Goal: Transaction & Acquisition: Download file/media

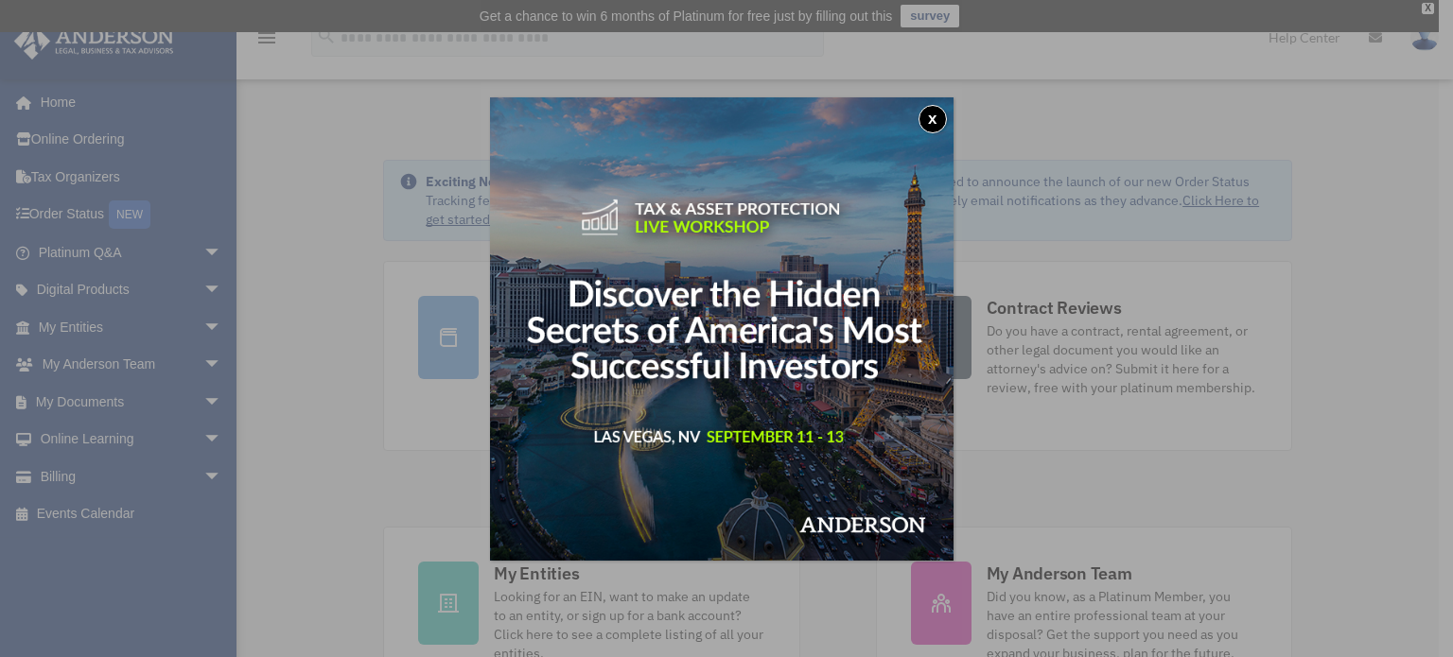
click at [935, 119] on button "x" at bounding box center [932, 119] width 28 height 28
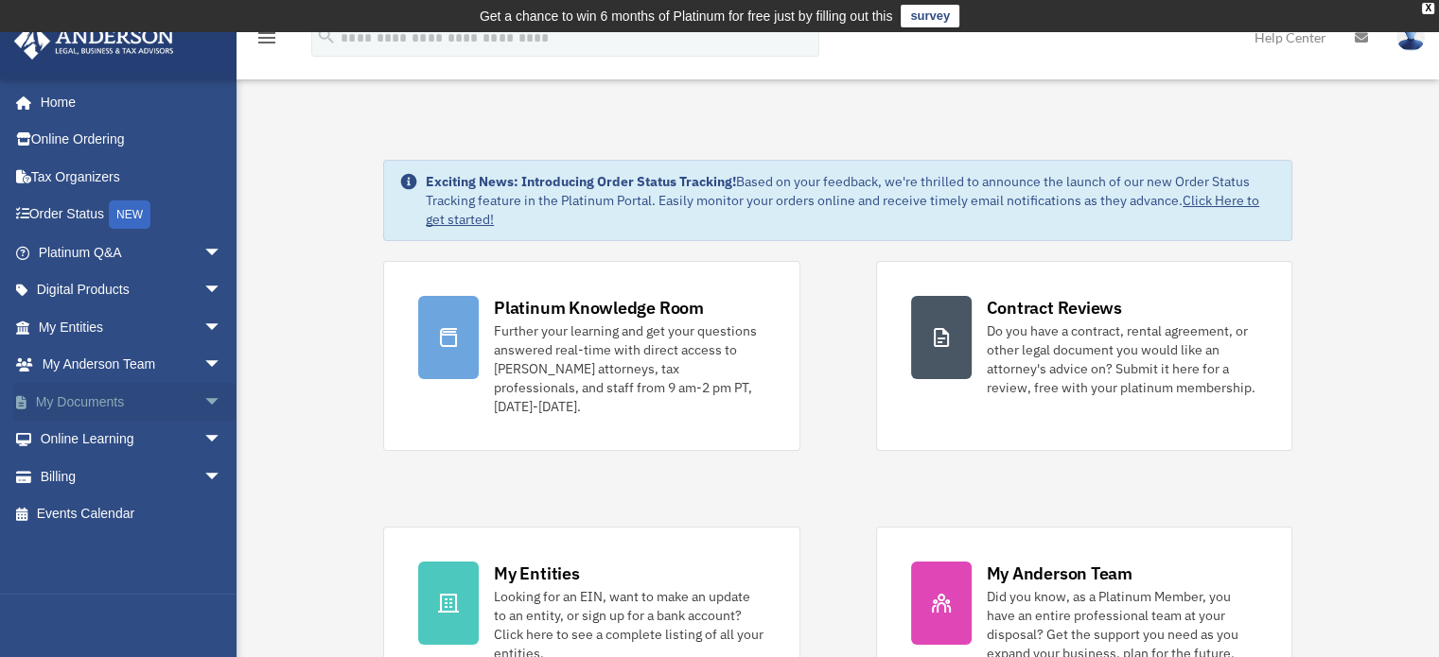
click at [203, 400] on span "arrow_drop_down" at bounding box center [222, 402] width 38 height 39
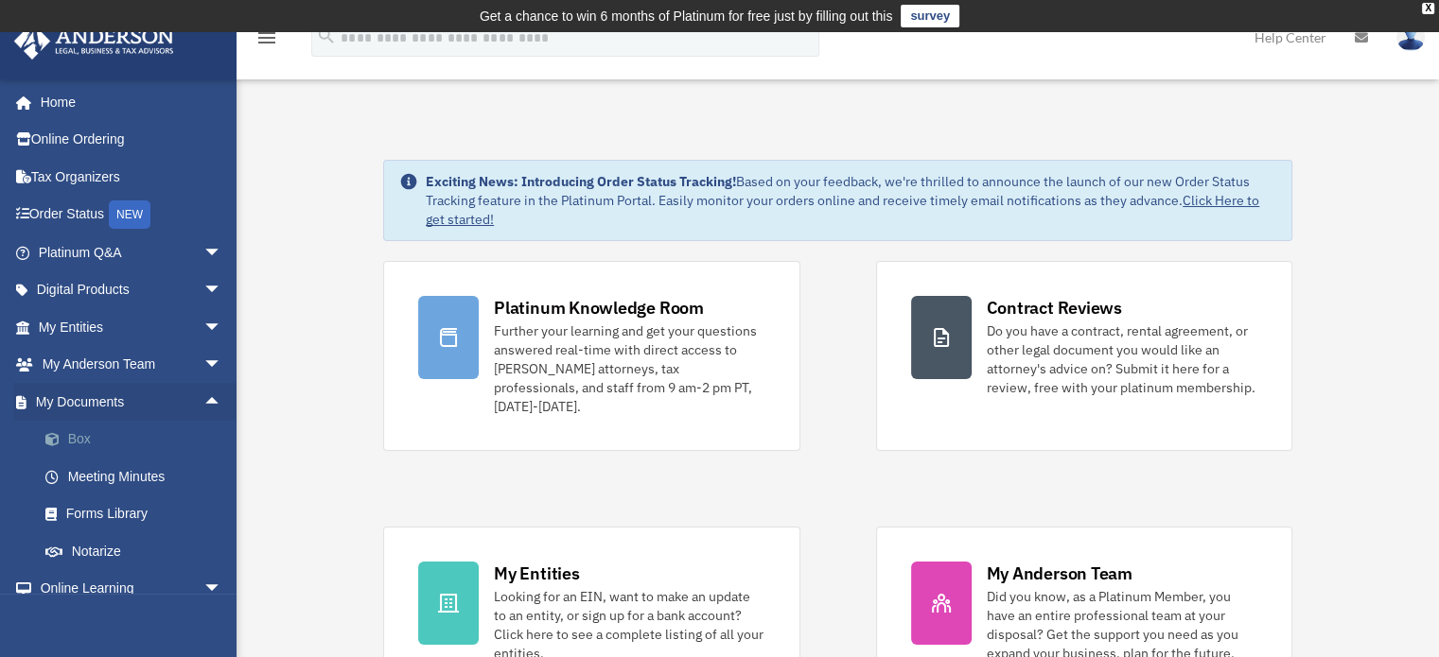
click at [80, 442] on link "Box" at bounding box center [138, 440] width 224 height 38
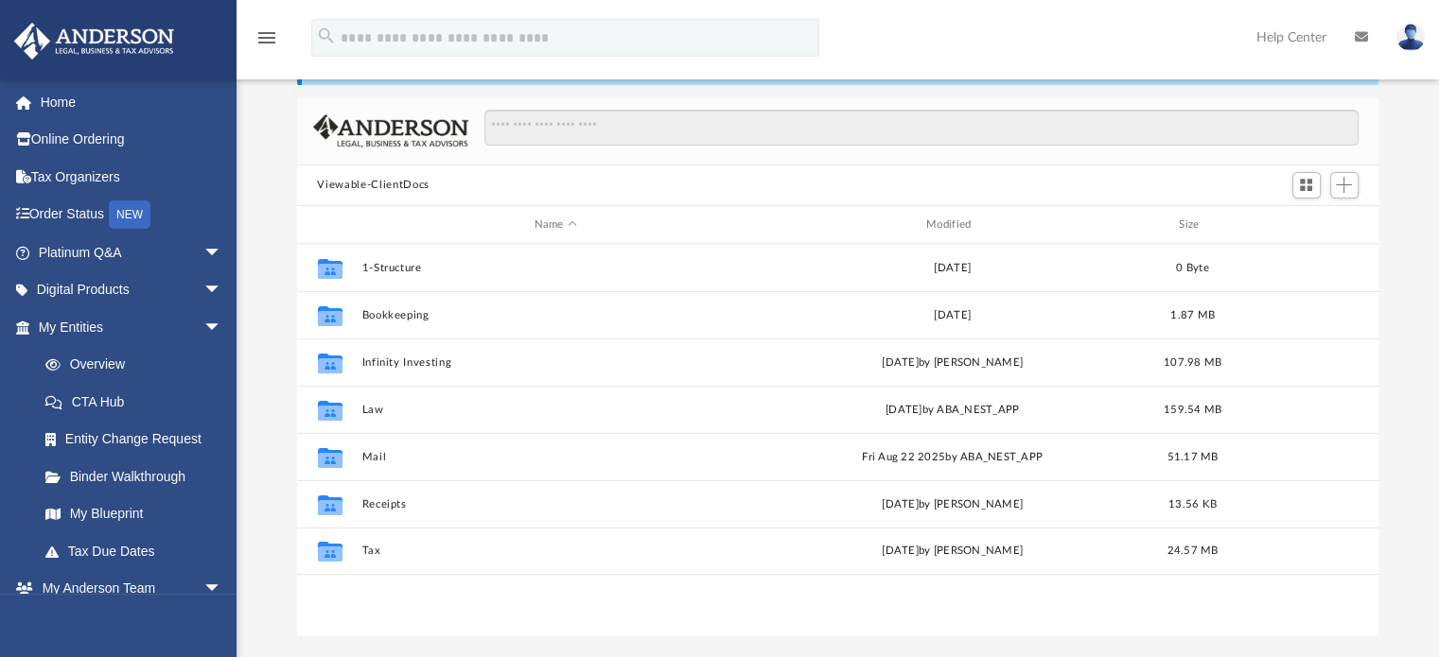
scroll to position [118, 0]
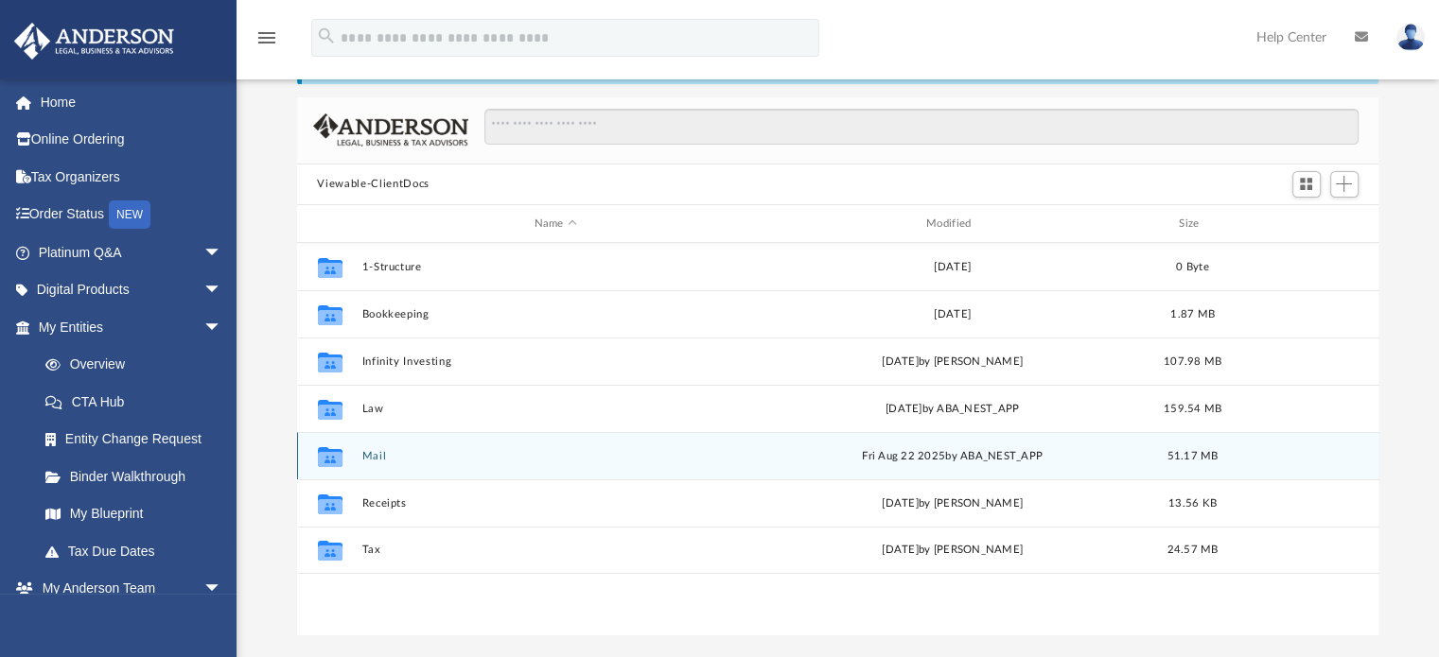
click at [941, 455] on div "[DATE] by ABA_NEST_APP" at bounding box center [952, 456] width 388 height 17
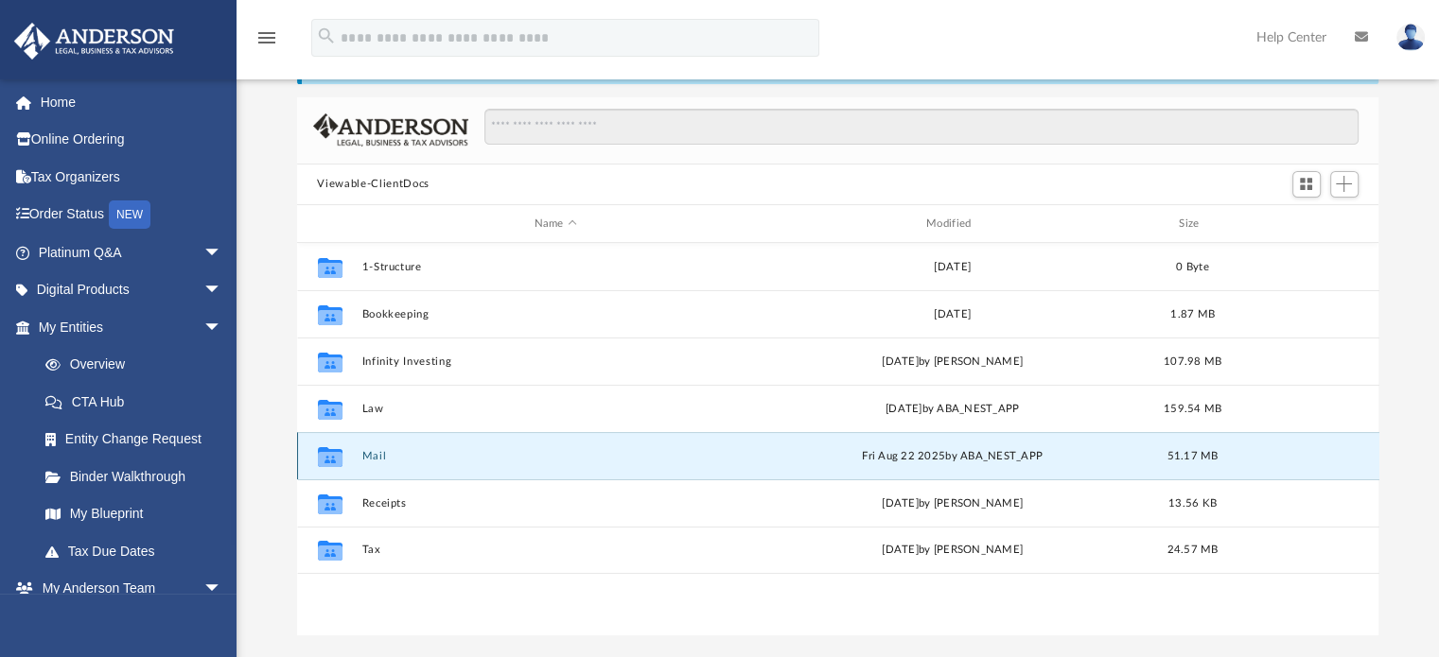
click at [935, 458] on div "[DATE] by ABA_NEST_APP" at bounding box center [952, 456] width 388 height 17
click at [376, 452] on button "Mail" at bounding box center [555, 456] width 388 height 12
click at [327, 460] on icon "grid" at bounding box center [329, 457] width 25 height 20
click at [1000, 457] on div "[DATE] by ABA_NEST_APP" at bounding box center [952, 456] width 388 height 17
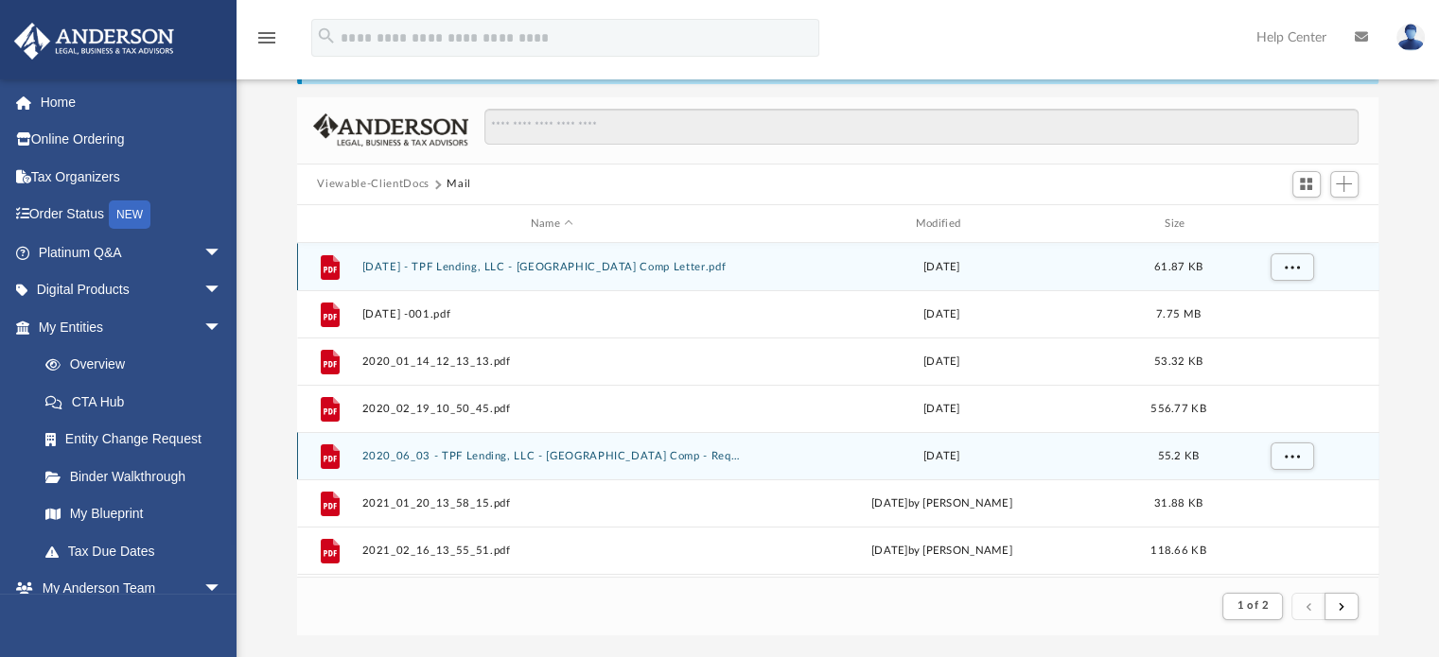
scroll to position [357, 1067]
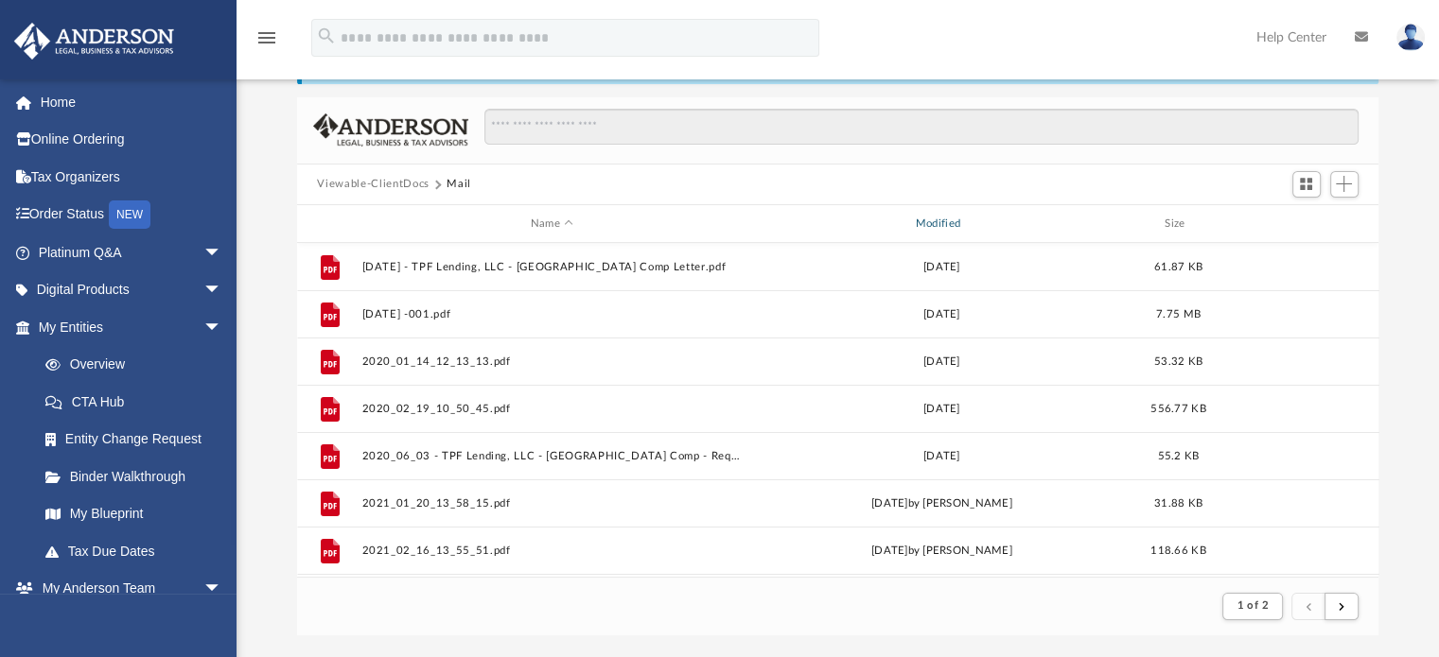
click at [941, 216] on div "Modified" at bounding box center [940, 224] width 381 height 17
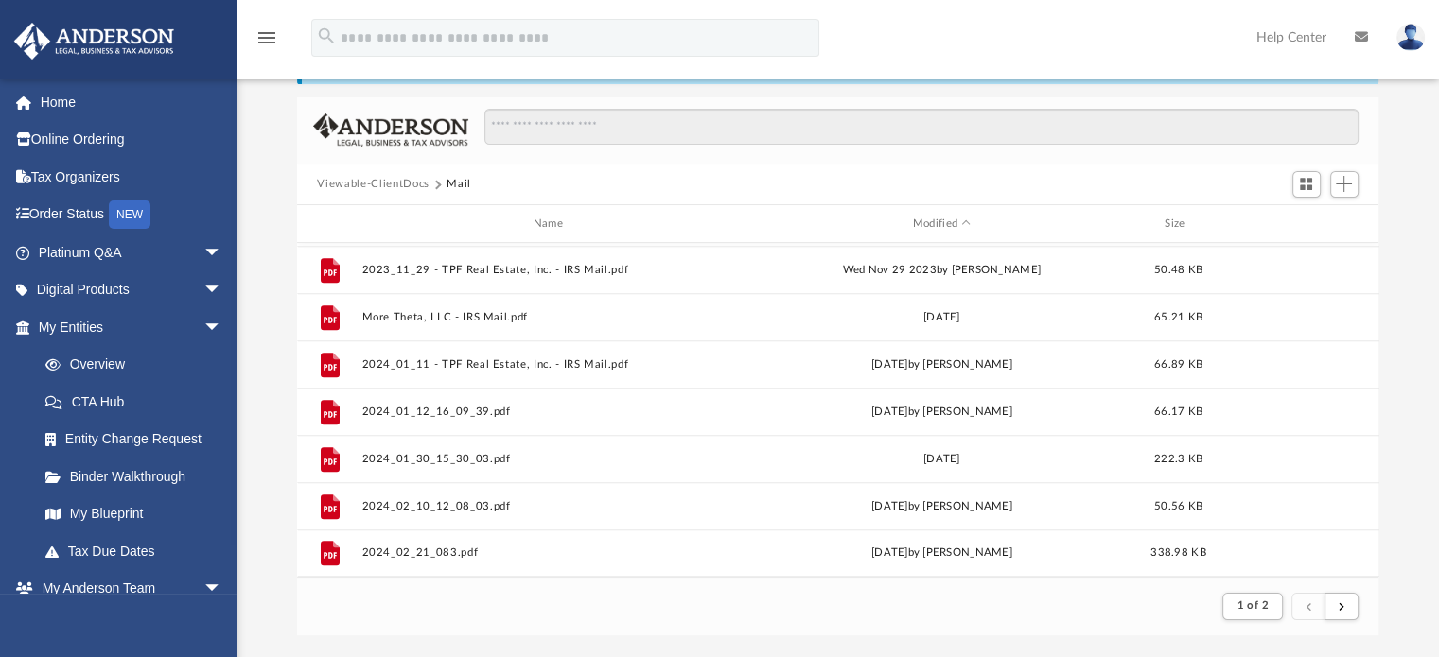
scroll to position [277, 0]
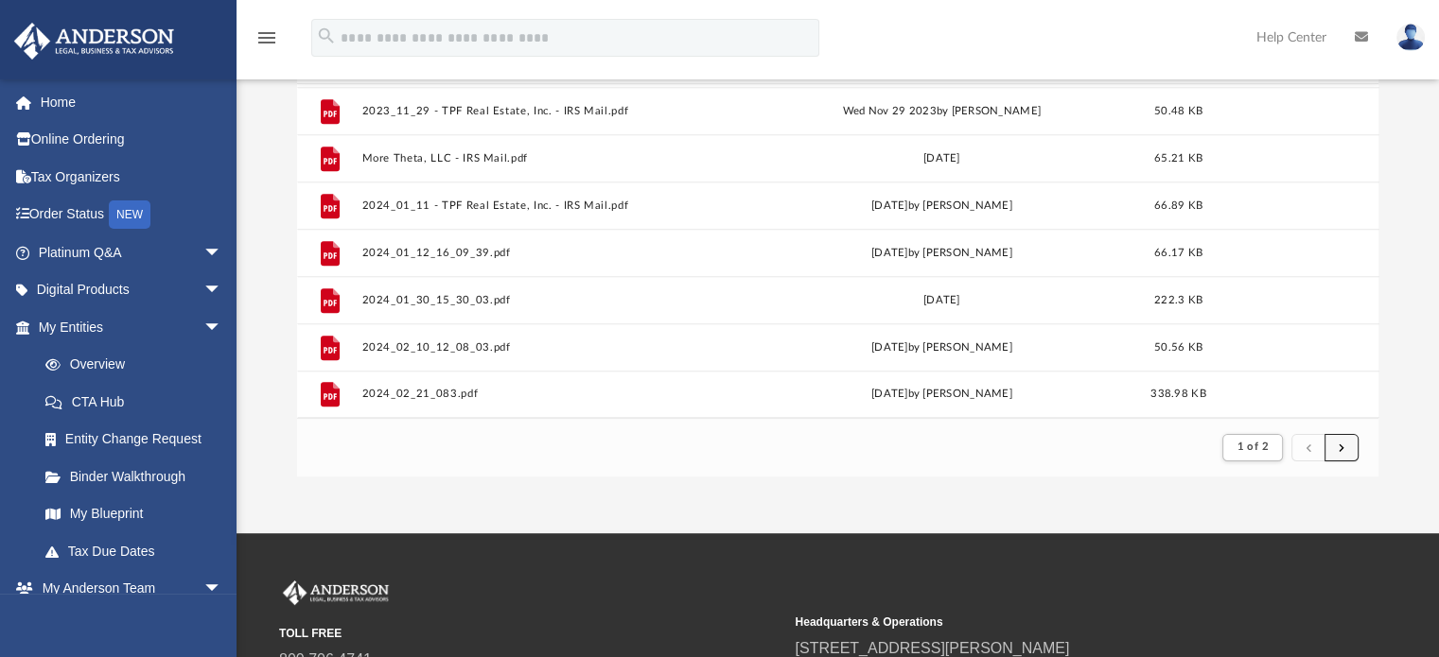
click at [1341, 444] on span "submit" at bounding box center [1341, 447] width 6 height 10
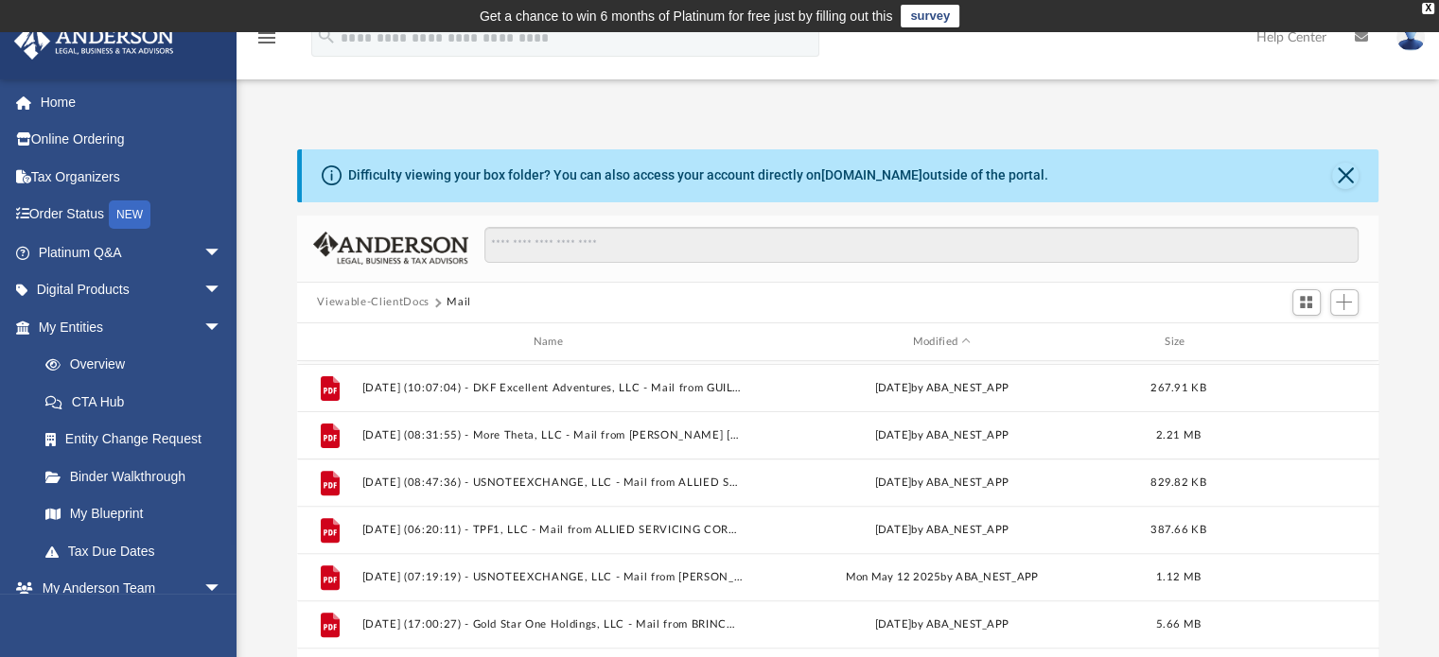
scroll to position [0, 0]
click at [356, 304] on button "Viewable-ClientDocs" at bounding box center [373, 302] width 112 height 17
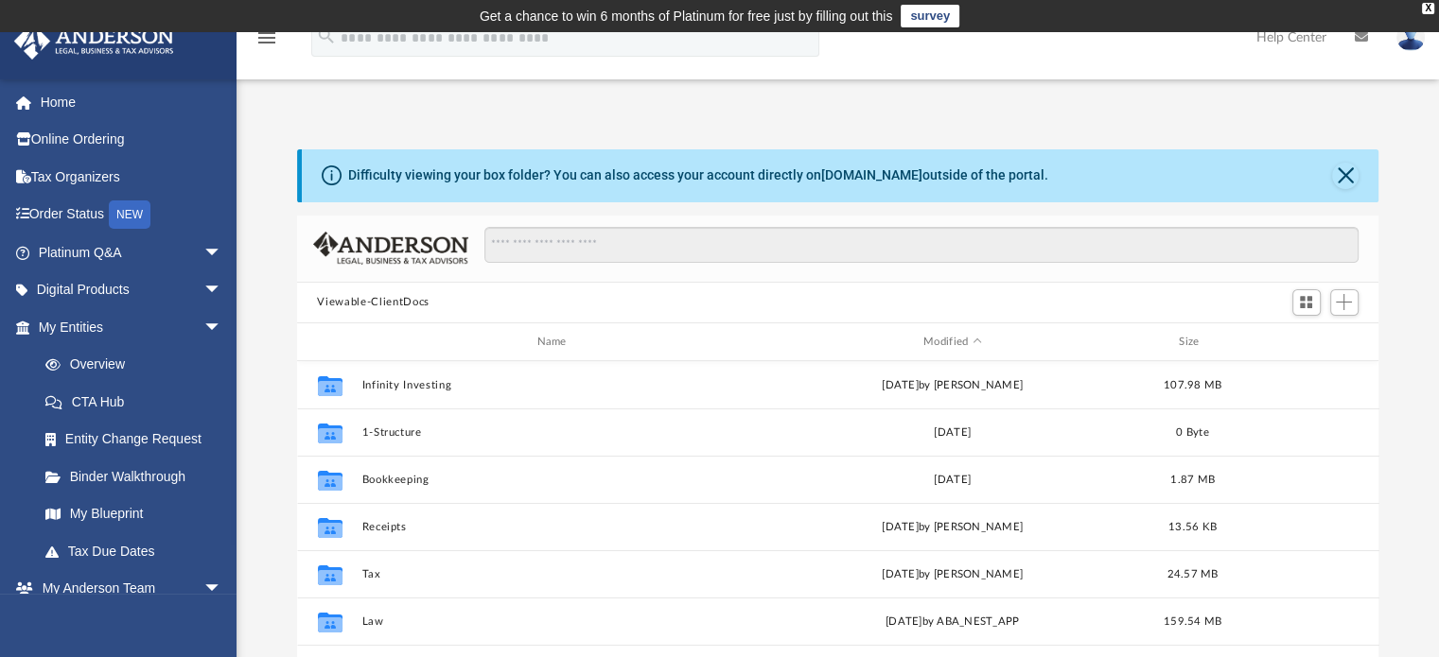
scroll to position [415, 1067]
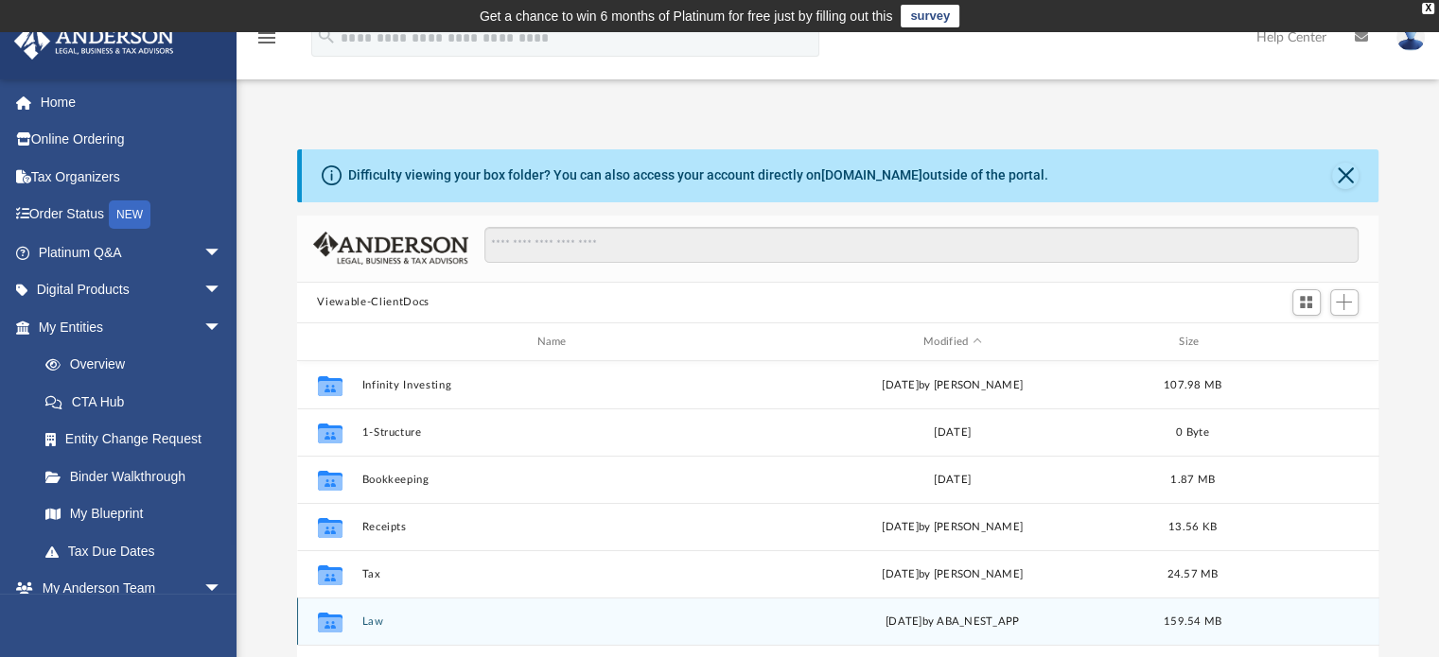
click at [372, 623] on button "Law" at bounding box center [555, 622] width 388 height 12
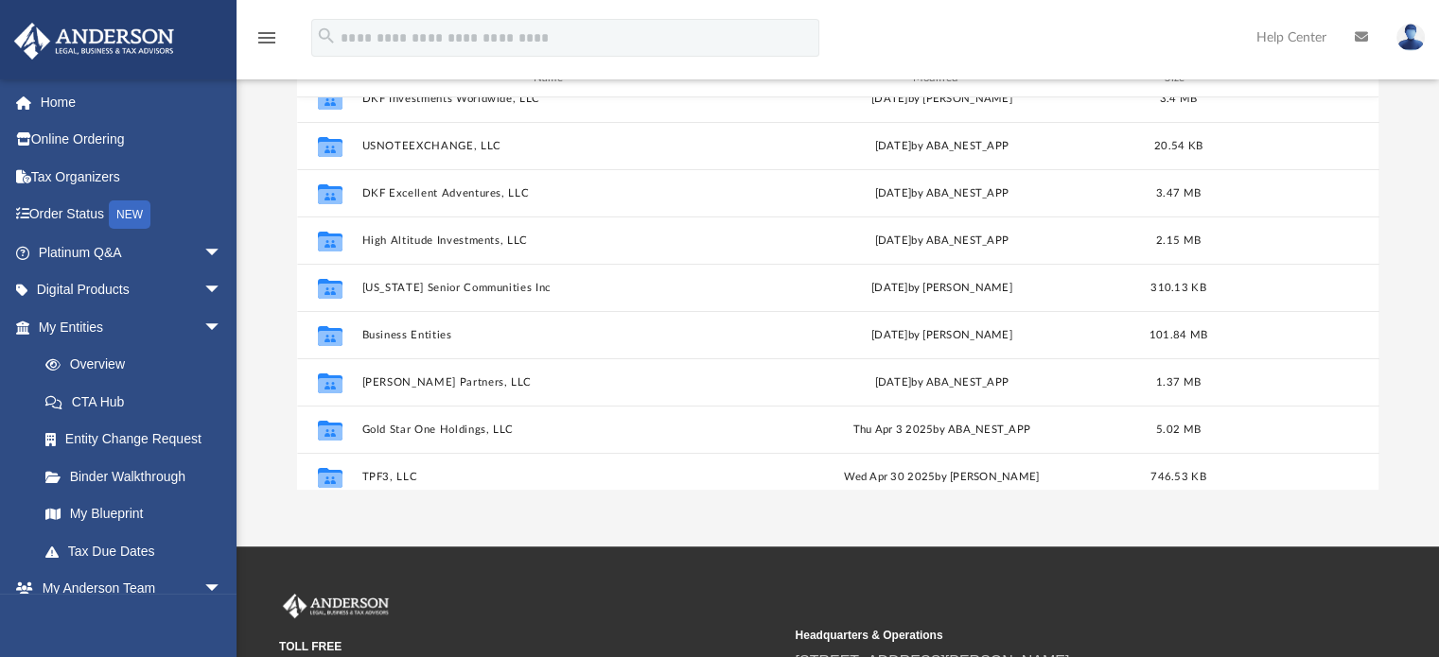
scroll to position [318, 0]
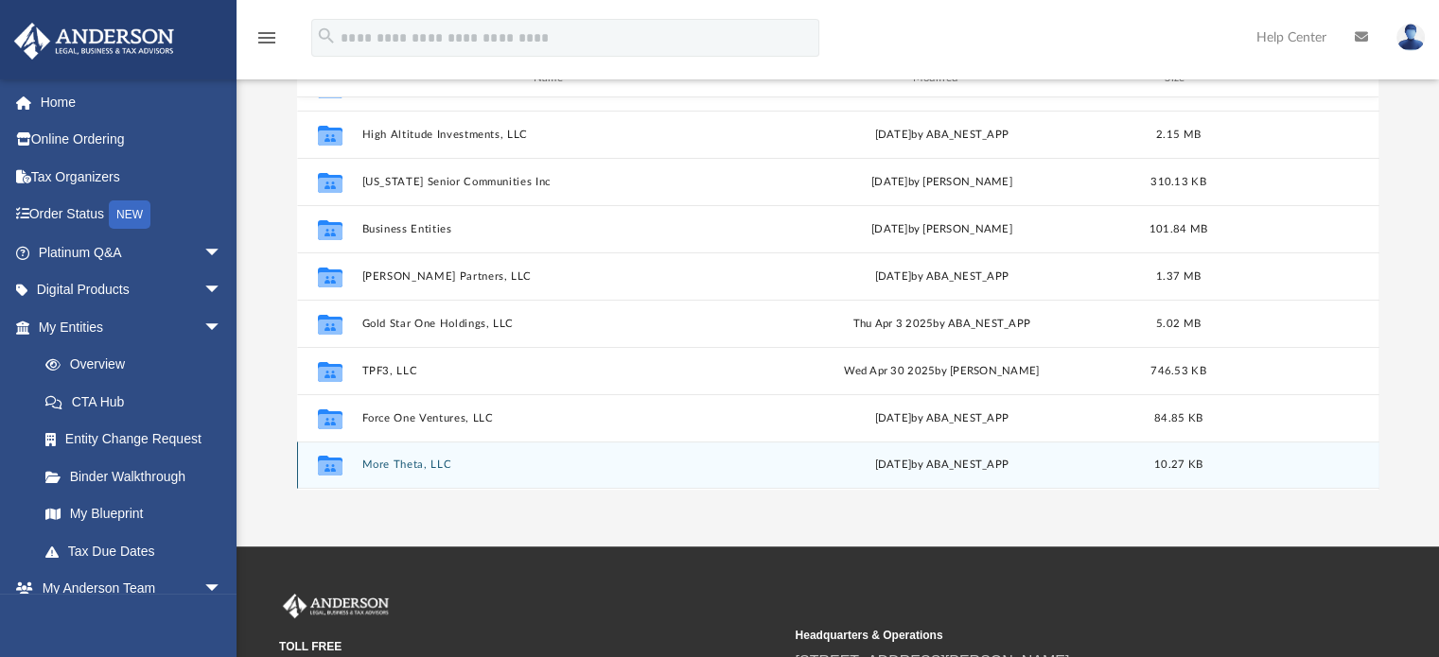
click at [908, 468] on div "[DATE] by ABA_NEST_APP" at bounding box center [941, 466] width 381 height 17
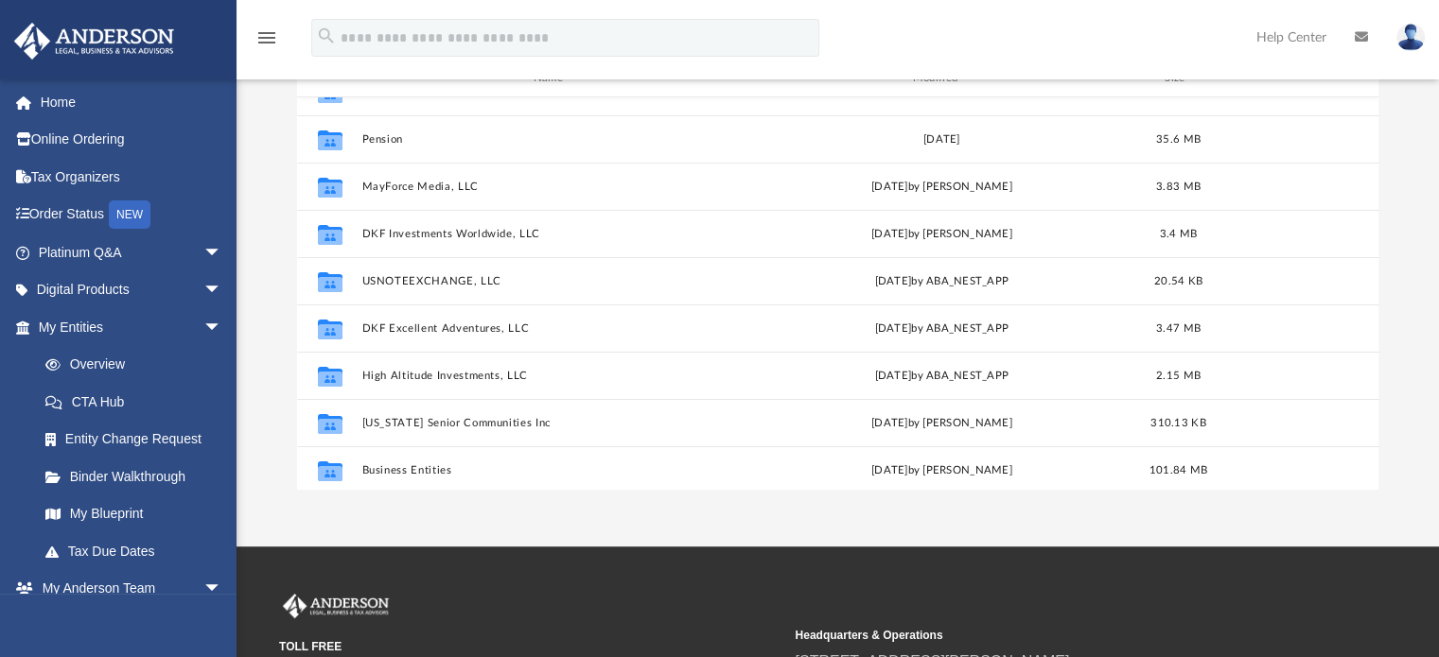
scroll to position [0, 0]
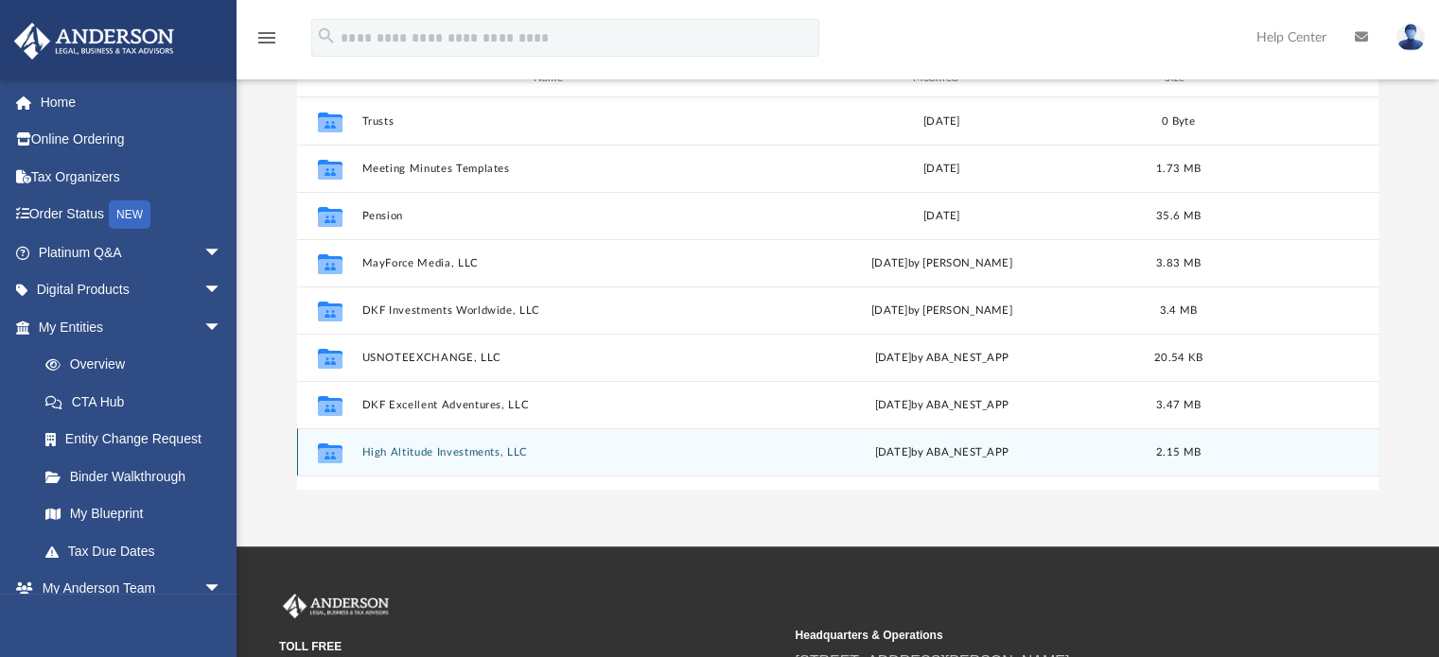
click at [453, 448] on button "High Altitude Investments, LLC" at bounding box center [551, 452] width 381 height 12
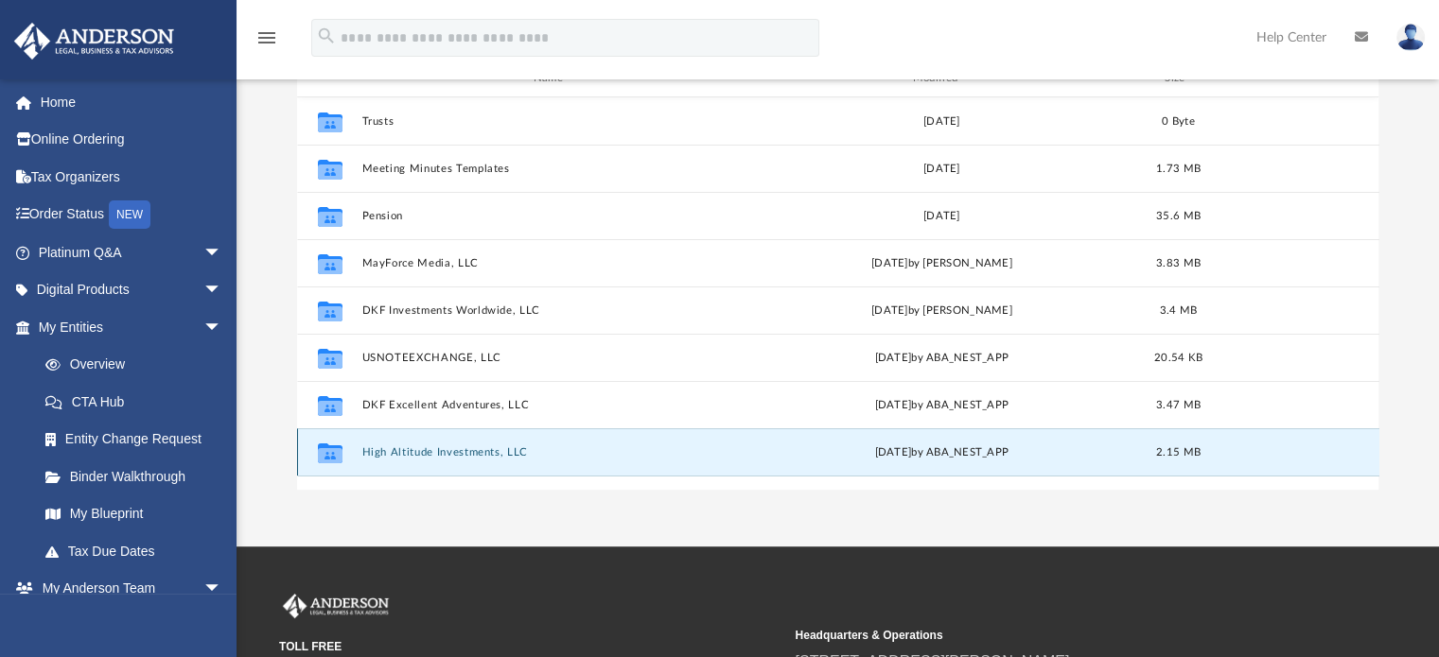
click at [453, 448] on button "High Altitude Investments, LLC" at bounding box center [551, 452] width 381 height 12
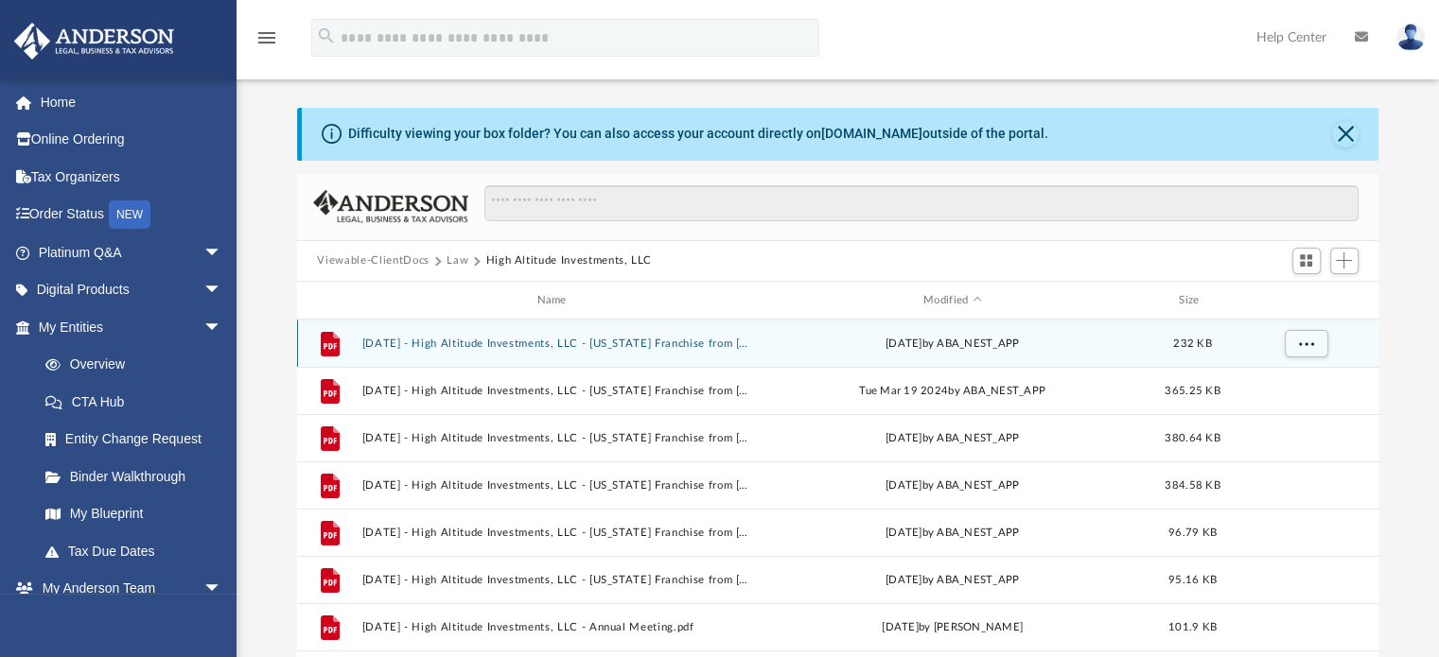
scroll to position [41, 0]
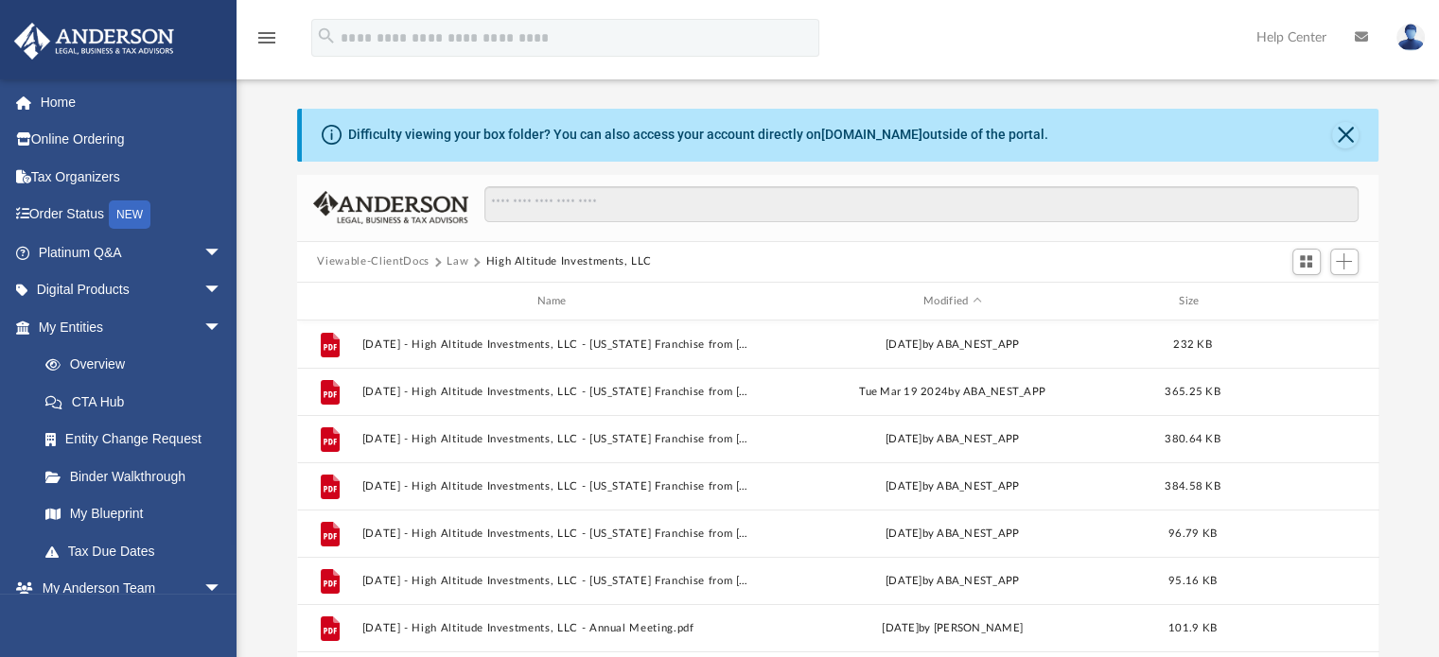
click at [370, 263] on button "Viewable-ClientDocs" at bounding box center [373, 261] width 112 height 17
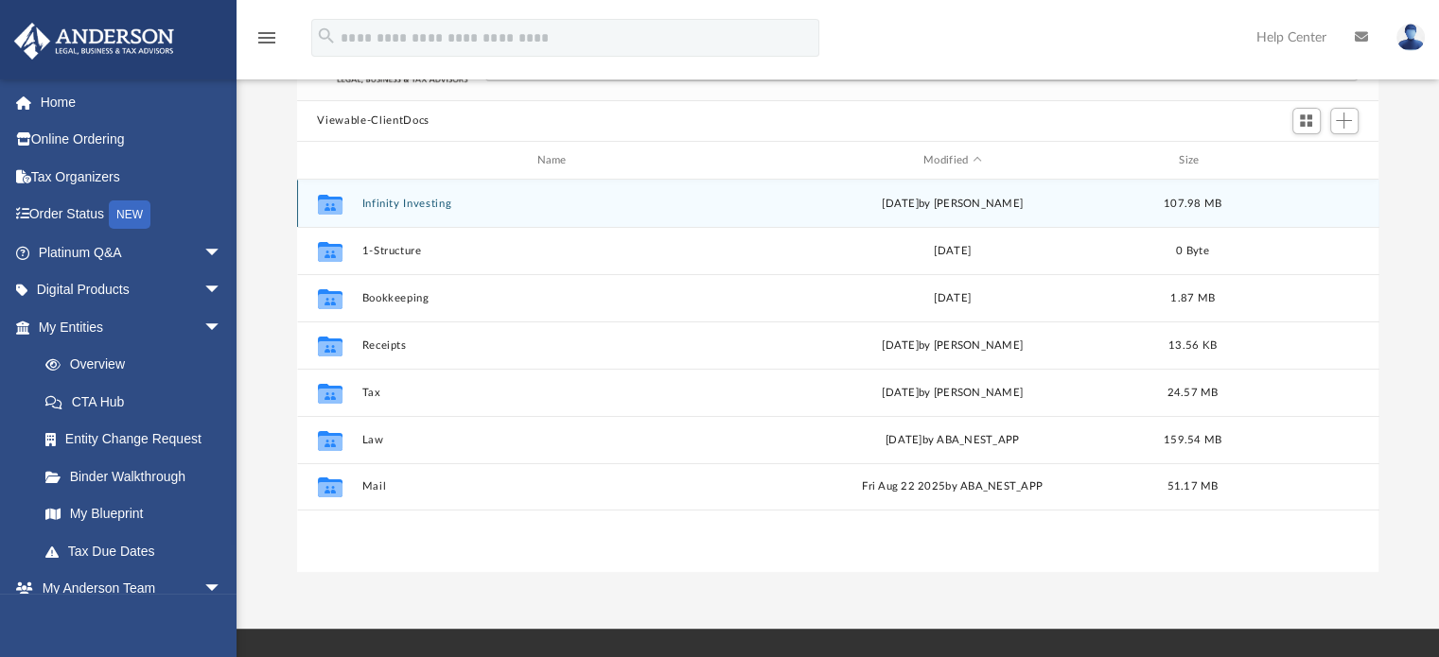
scroll to position [170, 0]
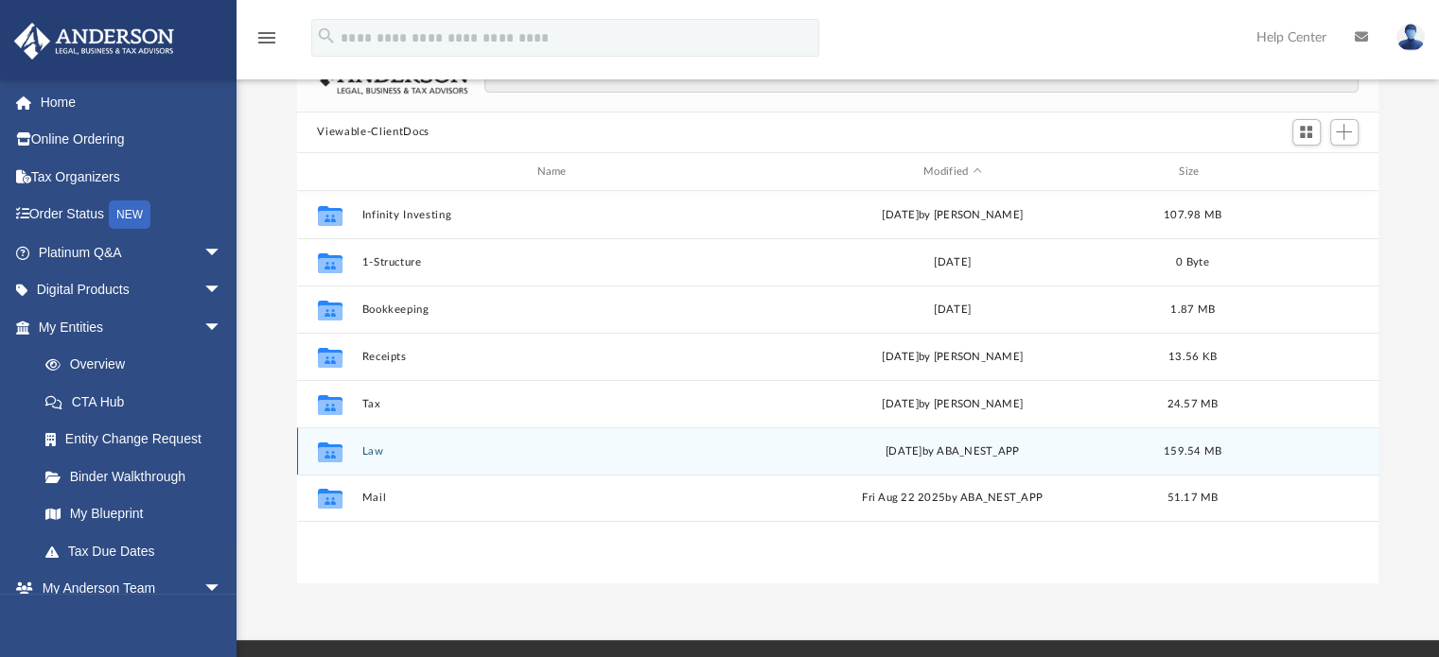
click at [370, 445] on button "Law" at bounding box center [555, 451] width 388 height 12
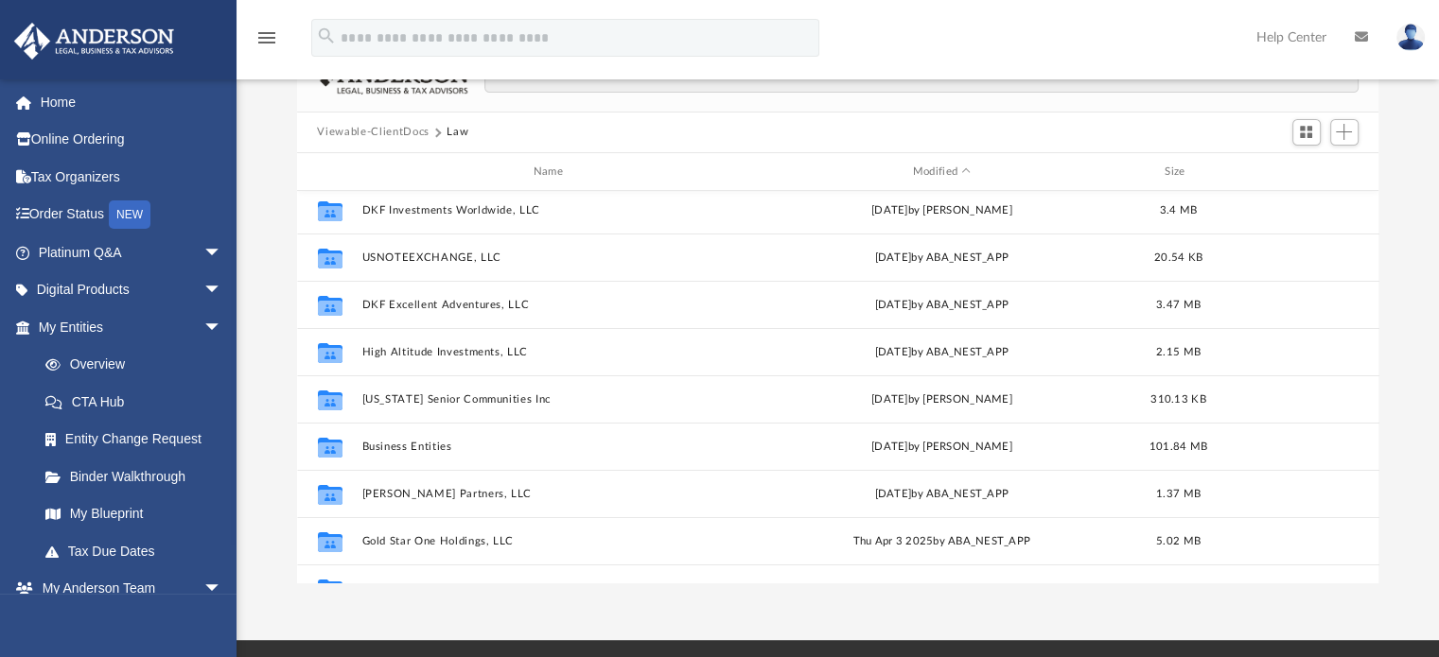
scroll to position [201, 0]
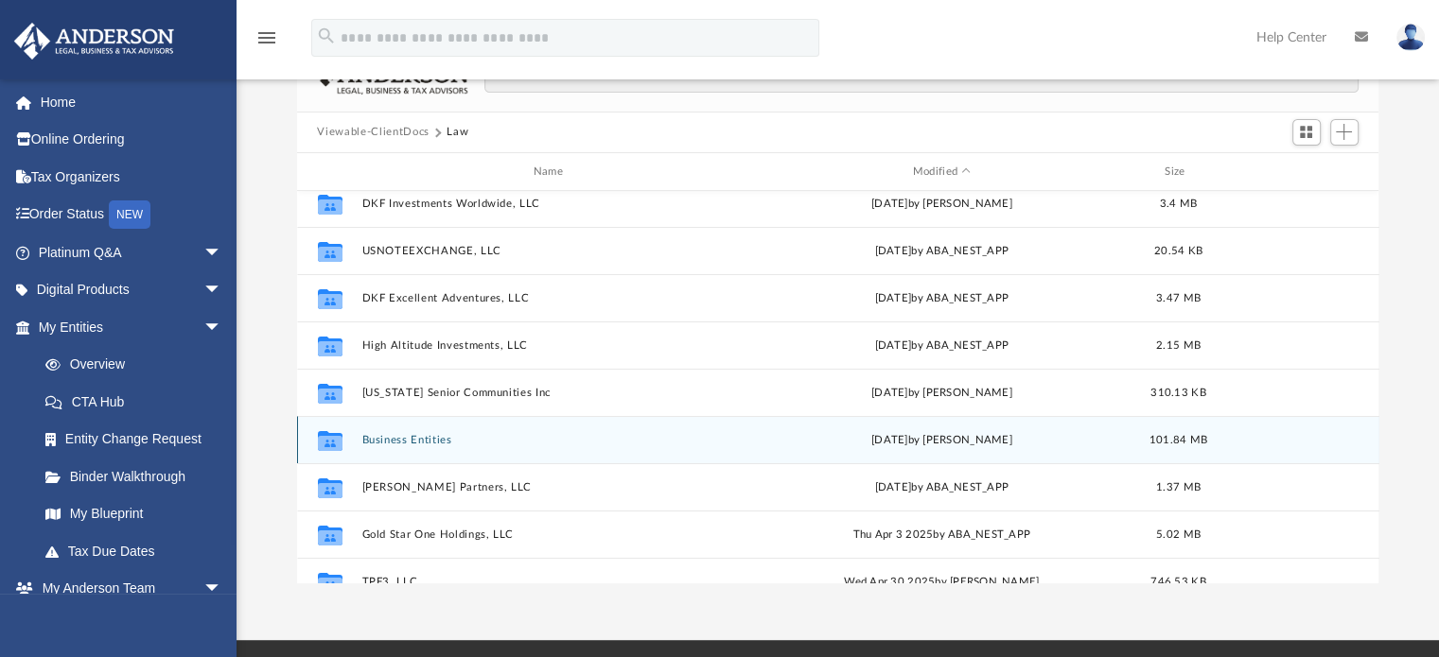
click at [416, 437] on button "Business Entities" at bounding box center [551, 440] width 381 height 12
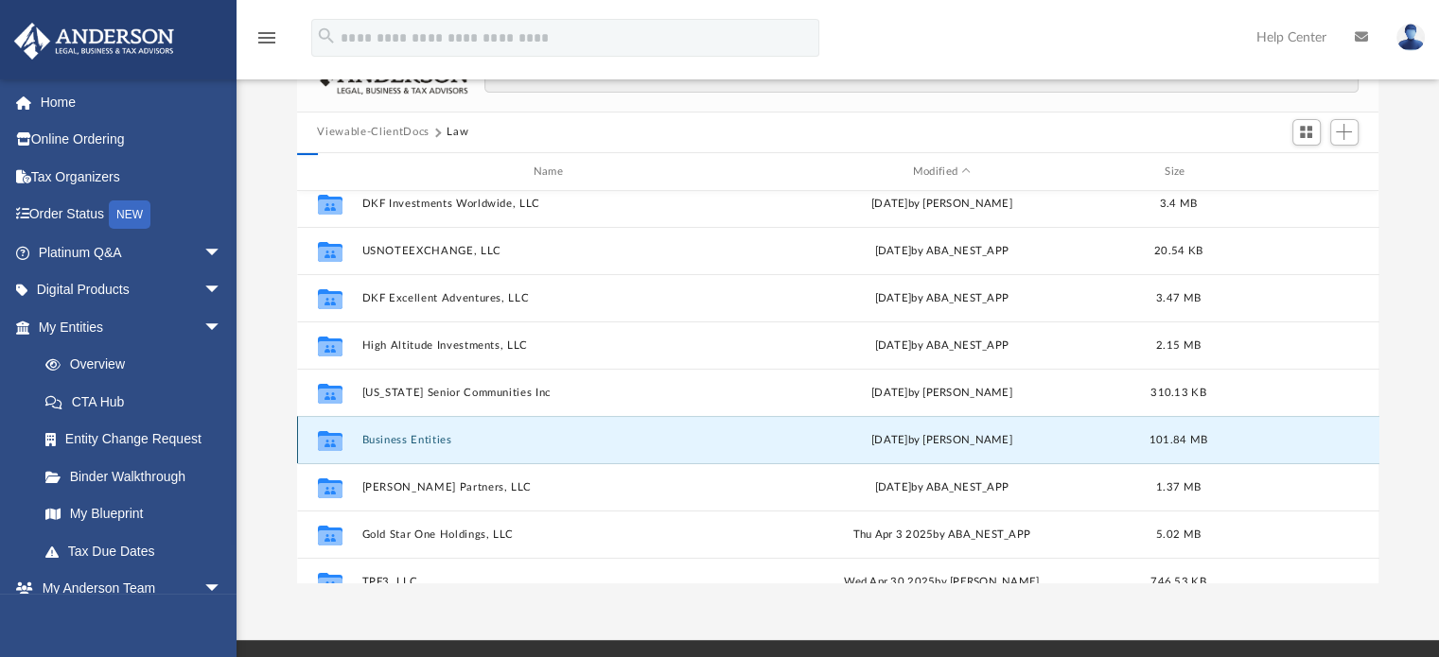
click at [416, 437] on button "Business Entities" at bounding box center [551, 440] width 381 height 12
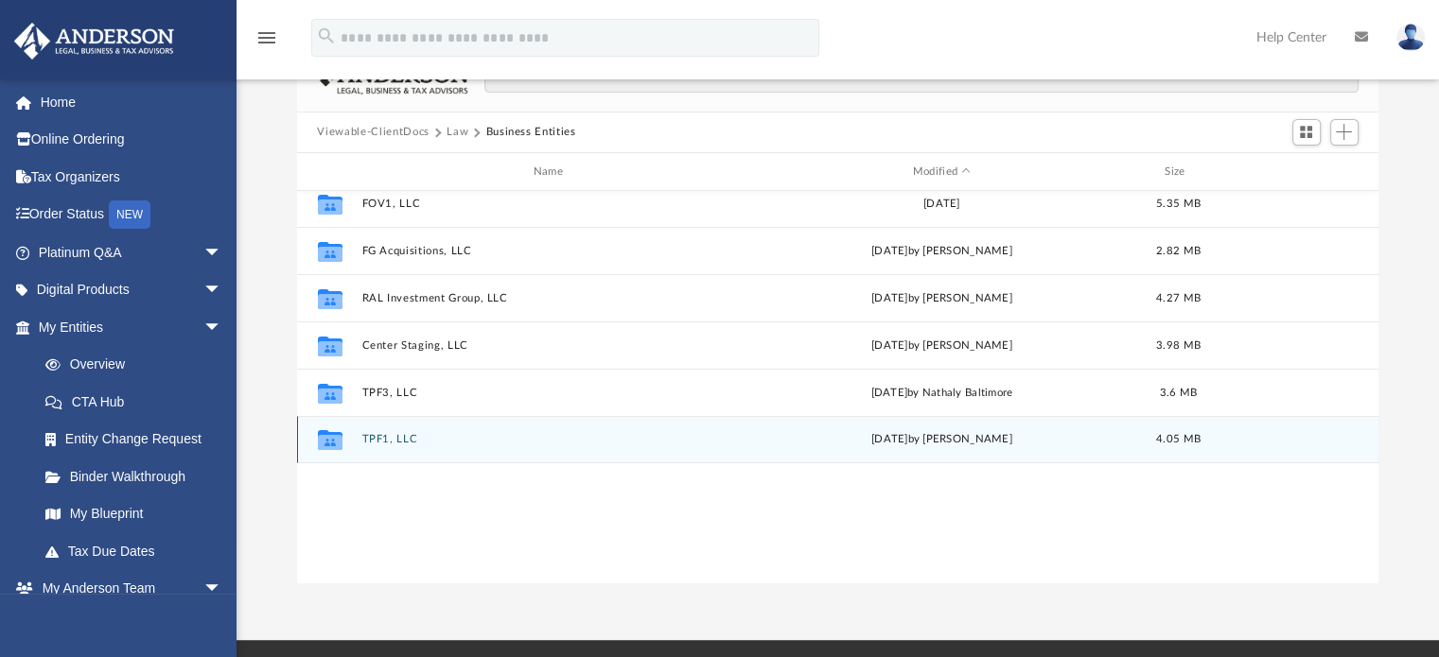
scroll to position [0, 0]
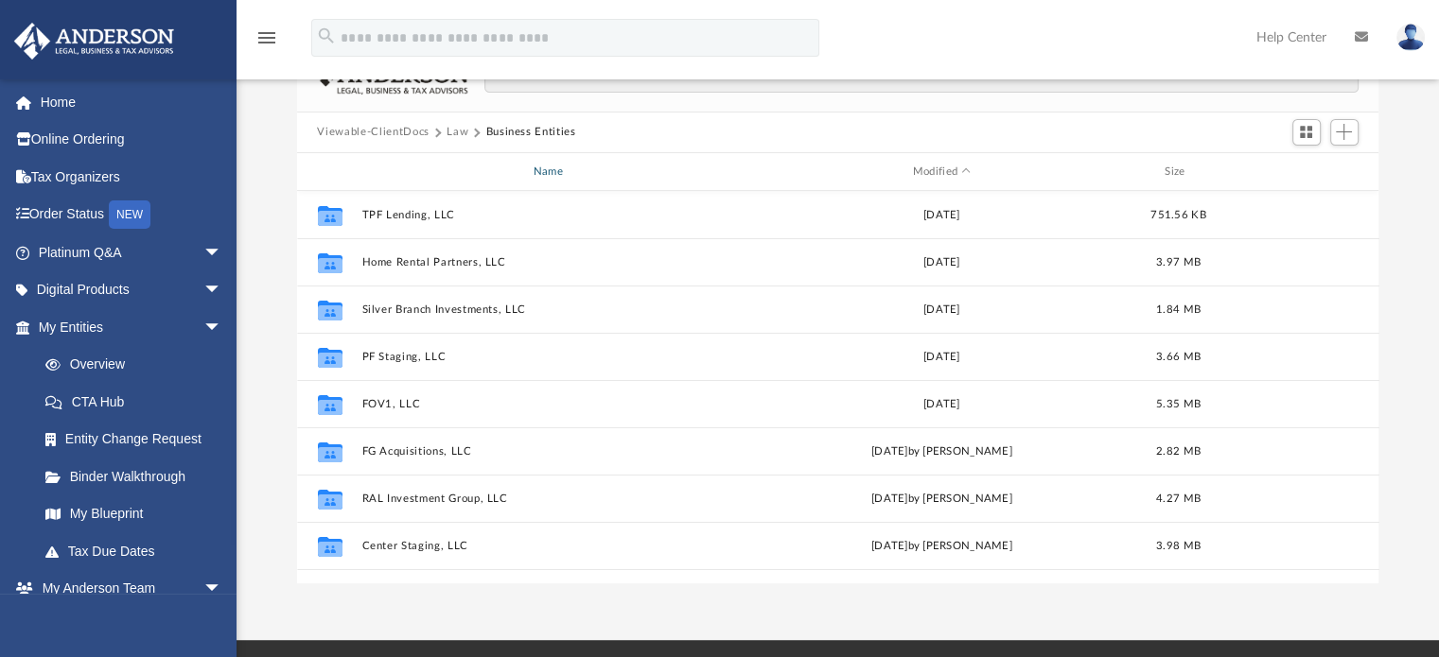
click at [547, 169] on div "Name" at bounding box center [550, 172] width 381 height 17
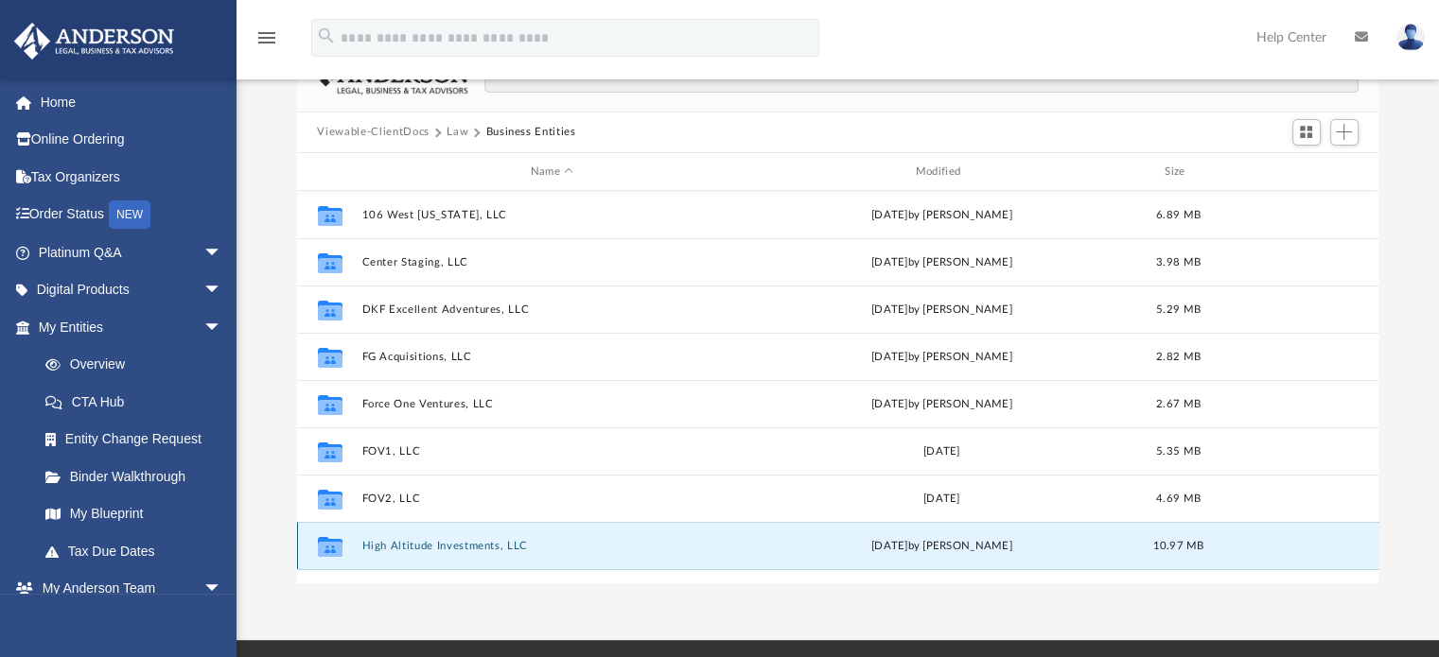
click at [458, 544] on button "High Altitude Investments, LLC" at bounding box center [551, 546] width 381 height 12
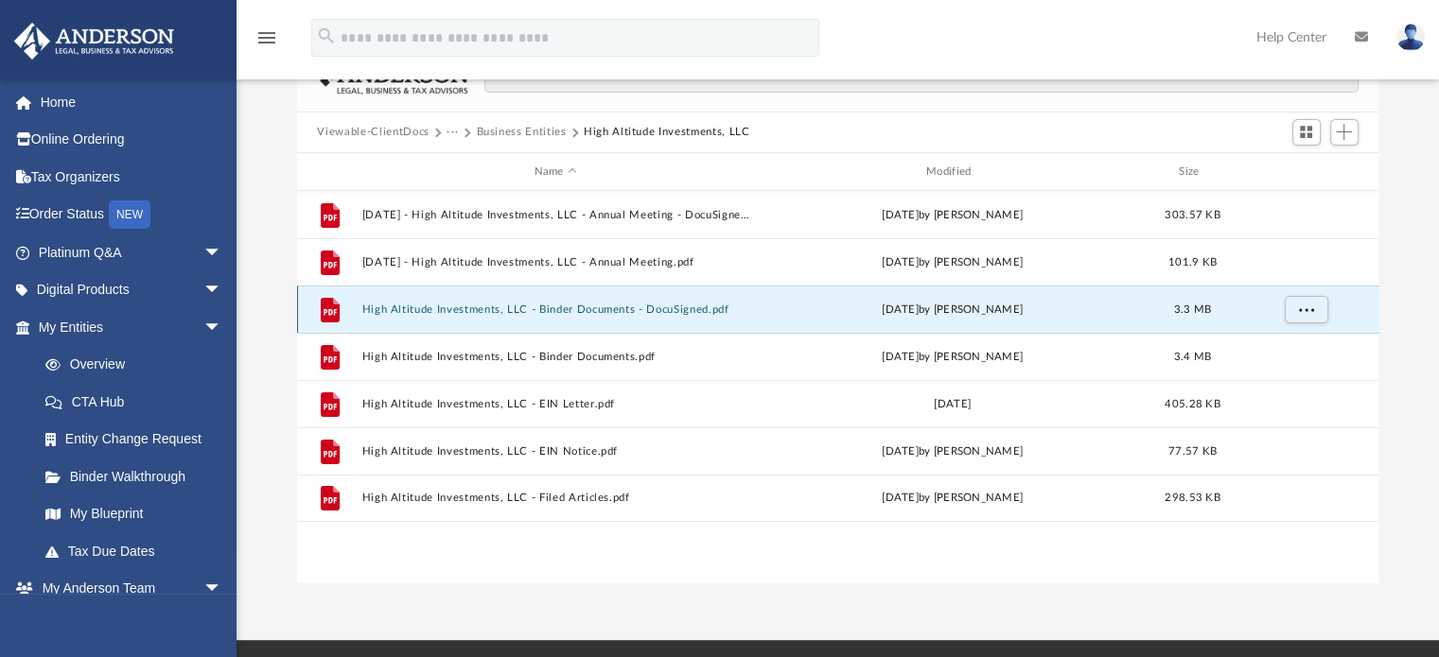
click at [458, 305] on button "High Altitude Investments, LLC - Binder Documents - DocuSigned.pdf" at bounding box center [555, 310] width 388 height 12
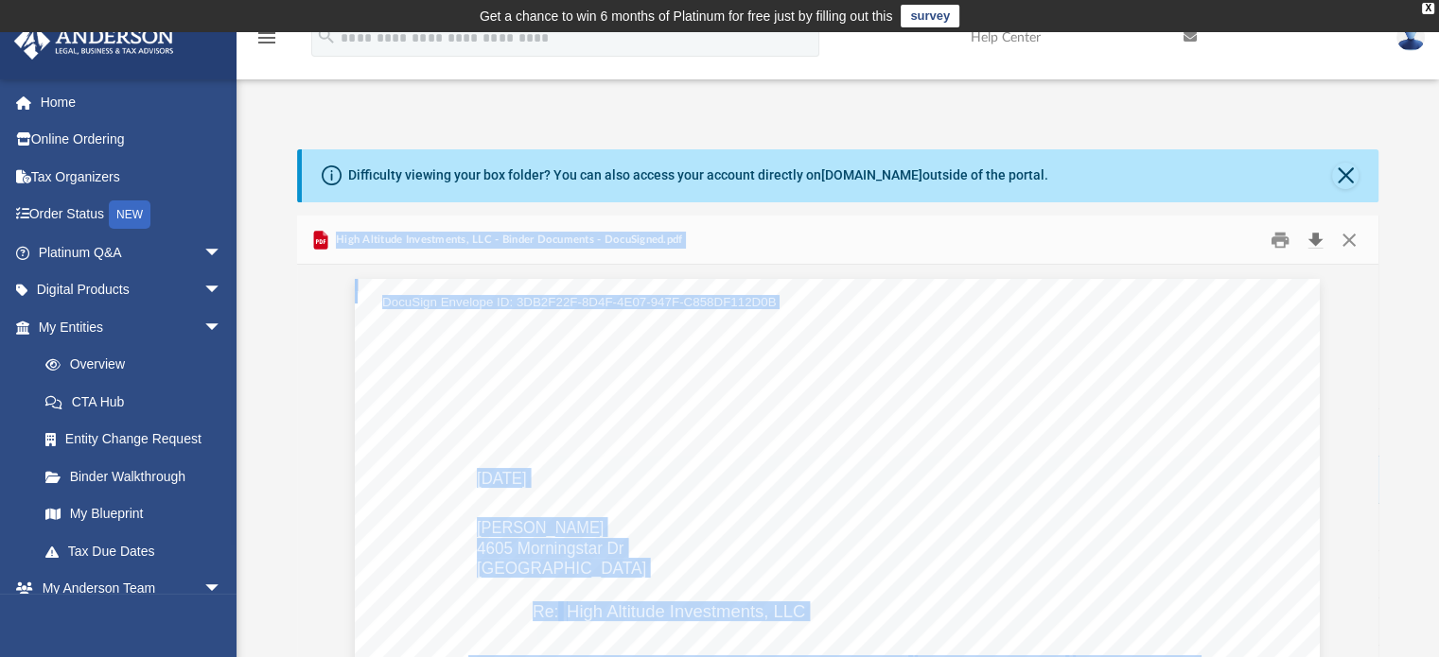
click at [1313, 236] on button "Download" at bounding box center [1316, 239] width 34 height 29
click at [1319, 240] on button "Download" at bounding box center [1316, 239] width 34 height 29
